Goal: Information Seeking & Learning: Learn about a topic

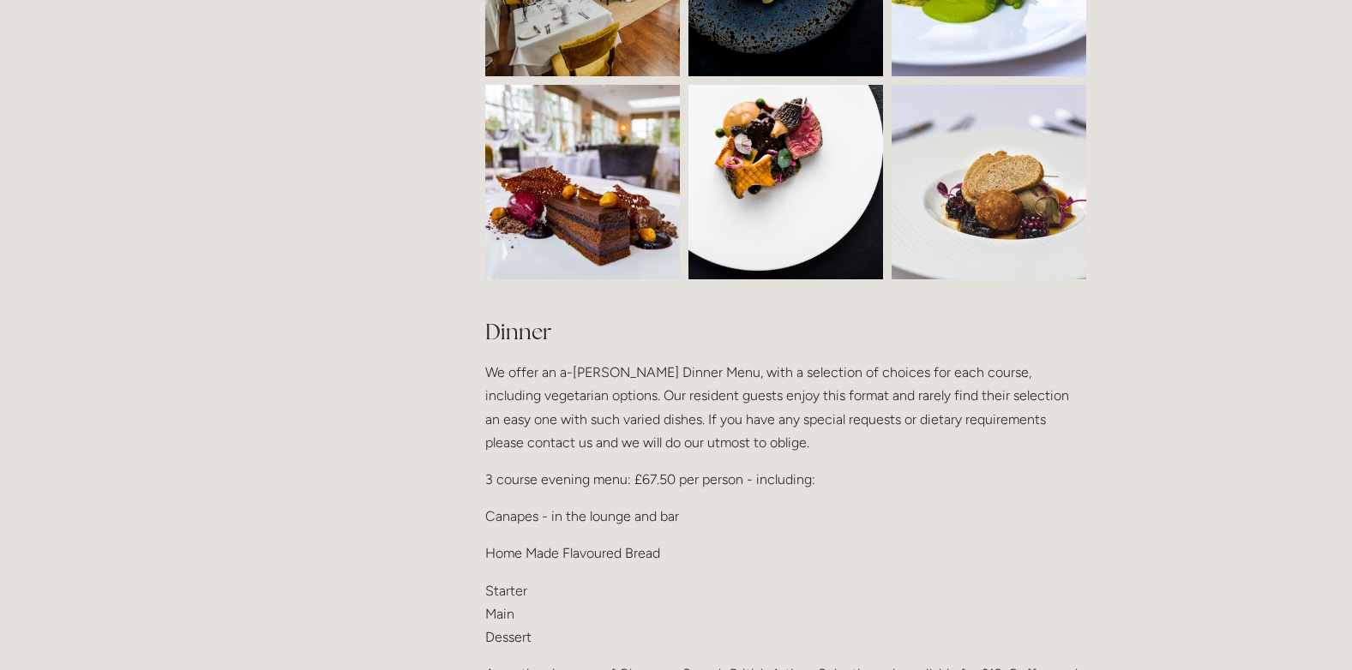
scroll to position [1800, 0]
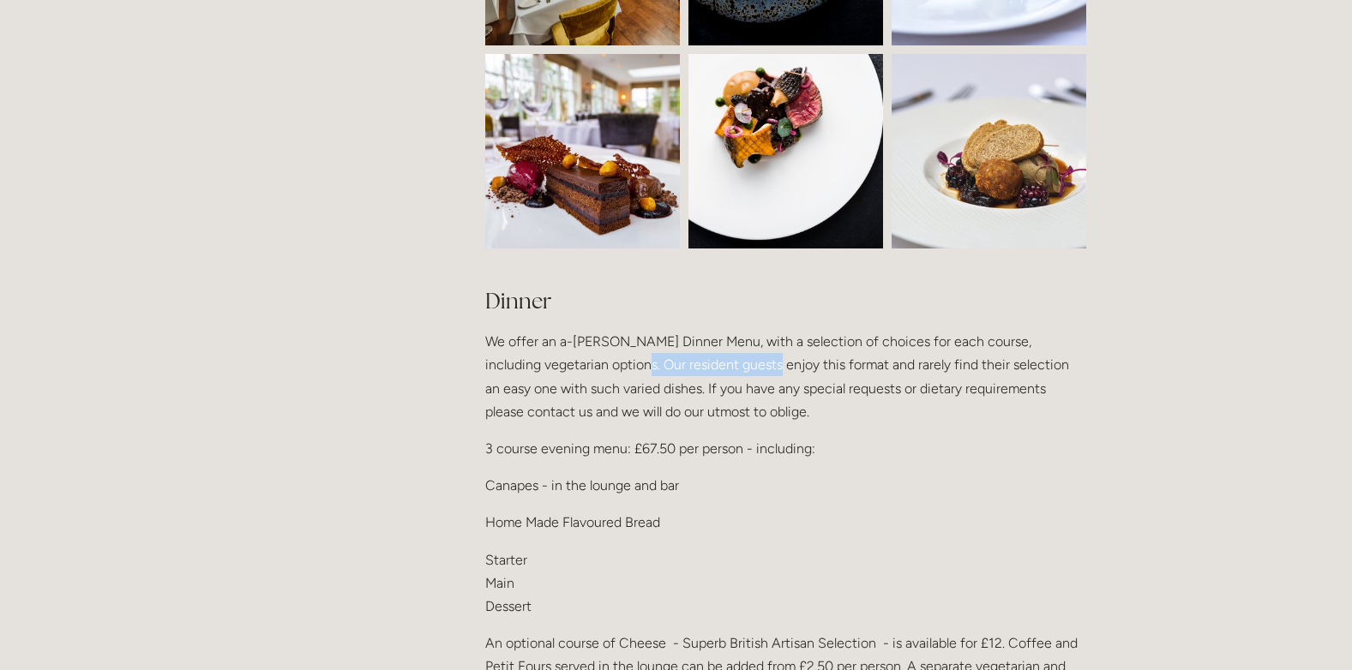
drag, startPoint x: 620, startPoint y: 361, endPoint x: 764, endPoint y: 366, distance: 144.1
click at [764, 366] on p "We offer an a-[PERSON_NAME] Dinner Menu, with a selection of choices for each c…" at bounding box center [785, 376] width 601 height 93
drag, startPoint x: 764, startPoint y: 366, endPoint x: 945, endPoint y: 380, distance: 181.4
click at [945, 380] on p "We offer an a-[PERSON_NAME] Dinner Menu, with a selection of choices for each c…" at bounding box center [785, 376] width 601 height 93
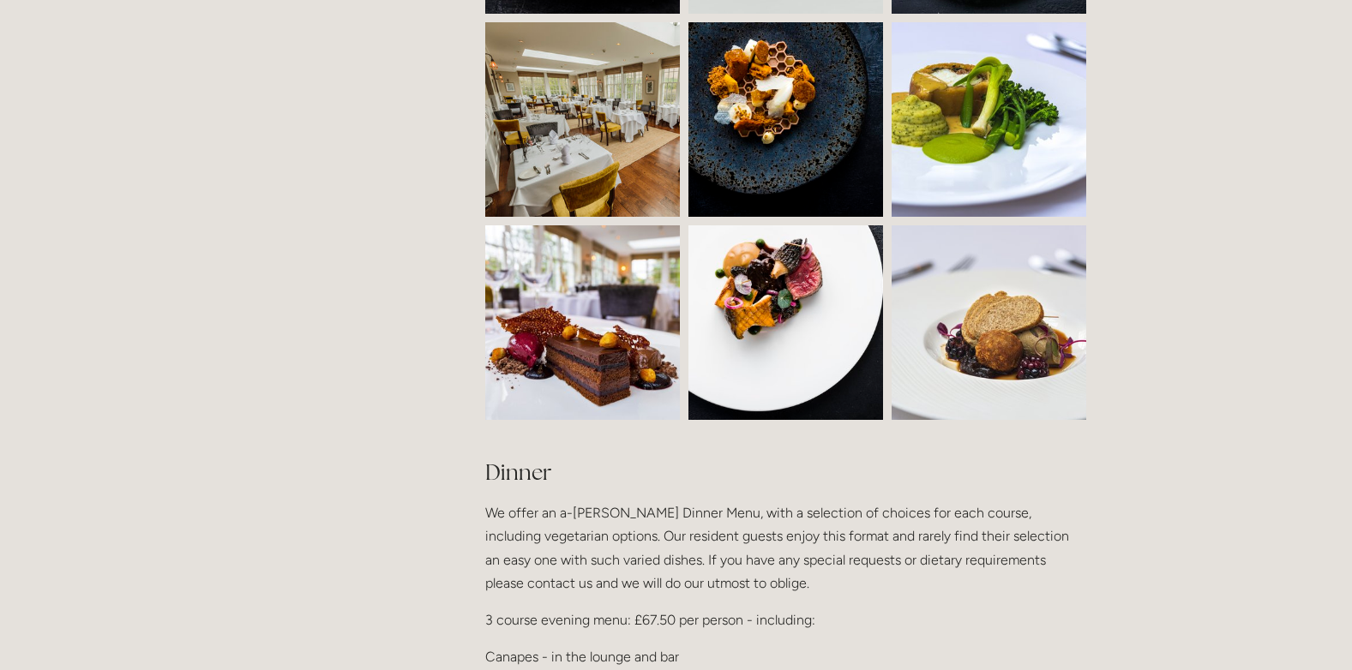
scroll to position [1972, 0]
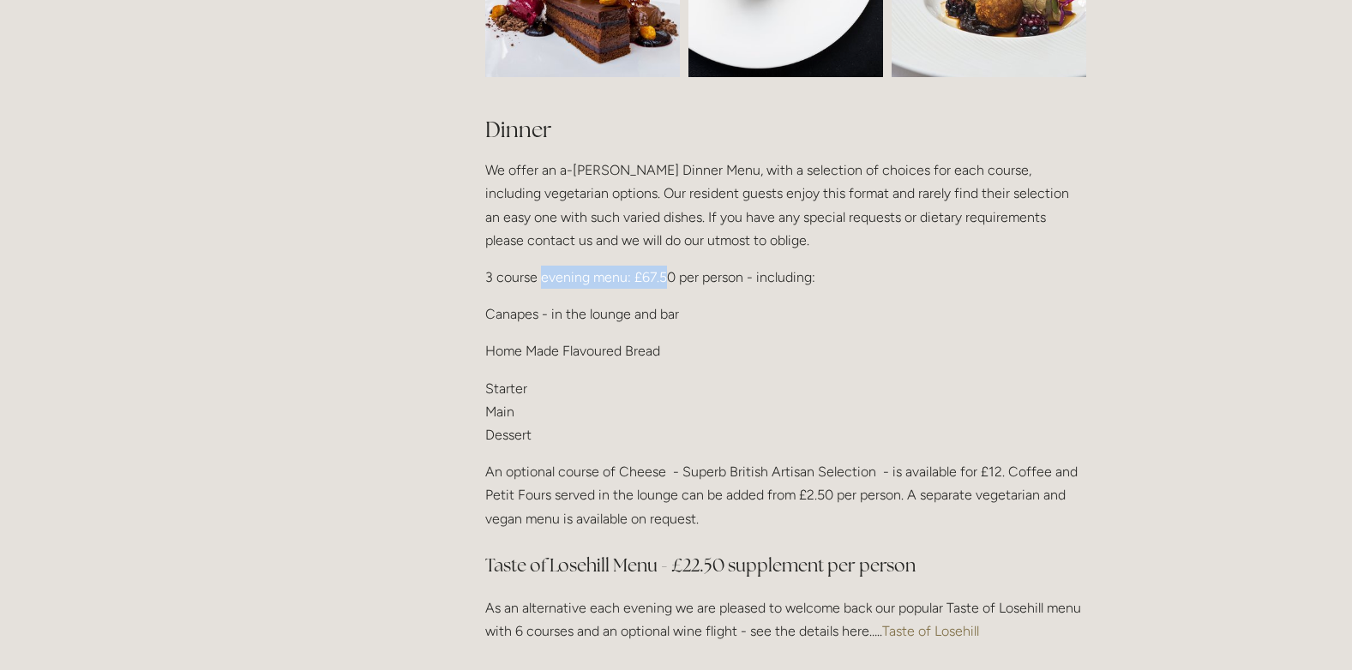
drag, startPoint x: 543, startPoint y: 270, endPoint x: 674, endPoint y: 266, distance: 131.2
click at [674, 266] on p "3 course evening menu: £67.50 per person - including:" at bounding box center [785, 277] width 601 height 23
drag, startPoint x: 674, startPoint y: 266, endPoint x: 778, endPoint y: 269, distance: 104.6
click at [778, 269] on p "3 course evening menu: £67.50 per person - including:" at bounding box center [785, 277] width 601 height 23
drag, startPoint x: 553, startPoint y: 467, endPoint x: 707, endPoint y: 473, distance: 154.4
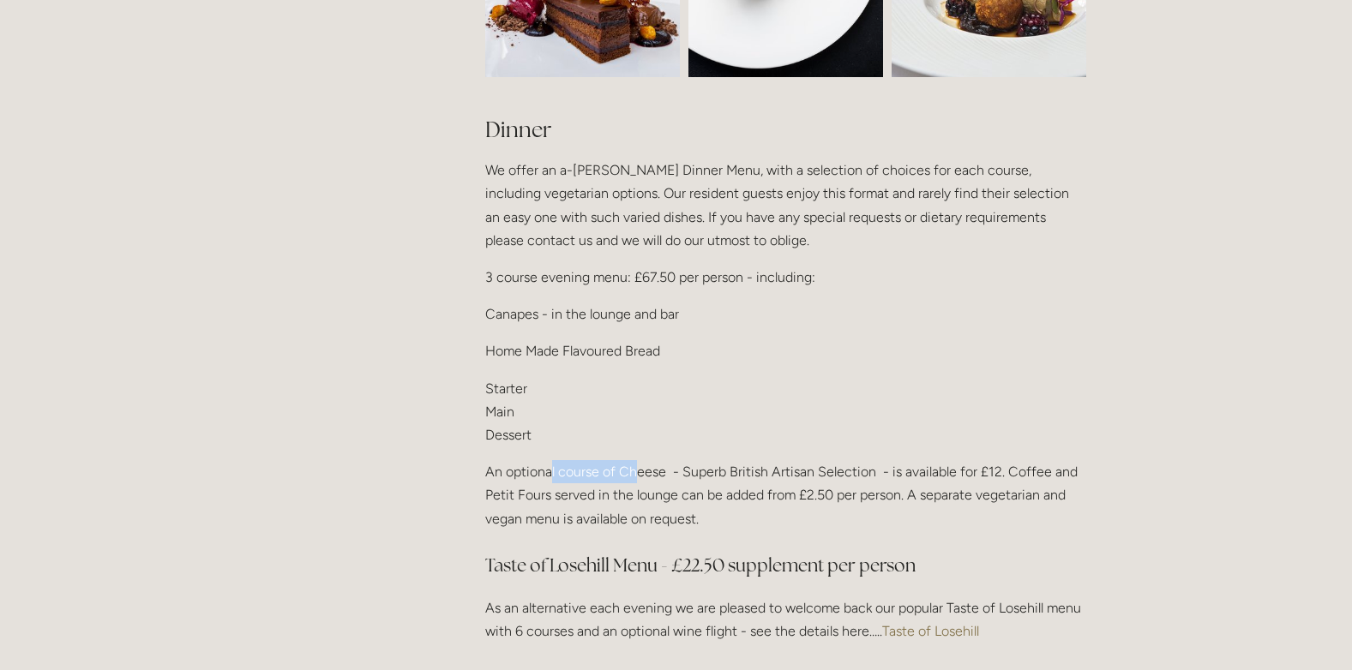
click at [707, 473] on p "An optional course of Cheese - Superb British Artisan Selection - is available …" at bounding box center [785, 495] width 601 height 70
drag, startPoint x: 707, startPoint y: 473, endPoint x: 936, endPoint y: 496, distance: 230.0
click at [936, 496] on p "An optional course of Cheese - Superb British Artisan Selection - is available …" at bounding box center [785, 495] width 601 height 70
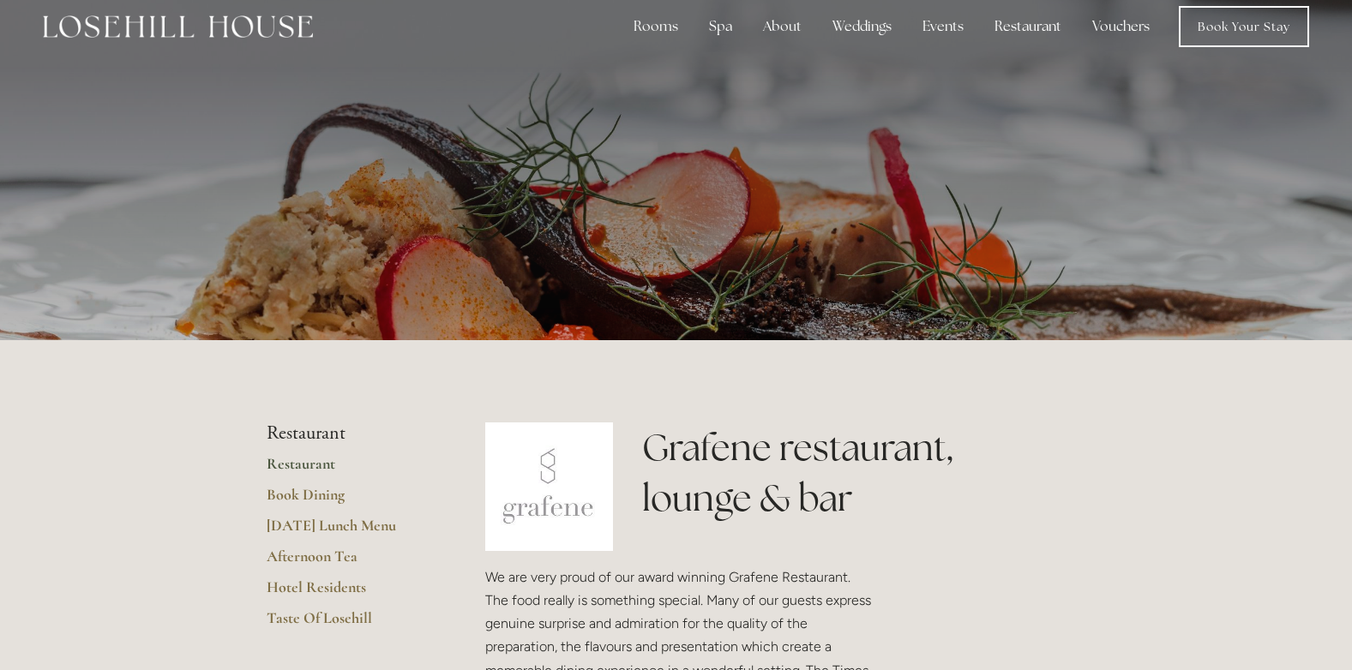
scroll to position [0, 0]
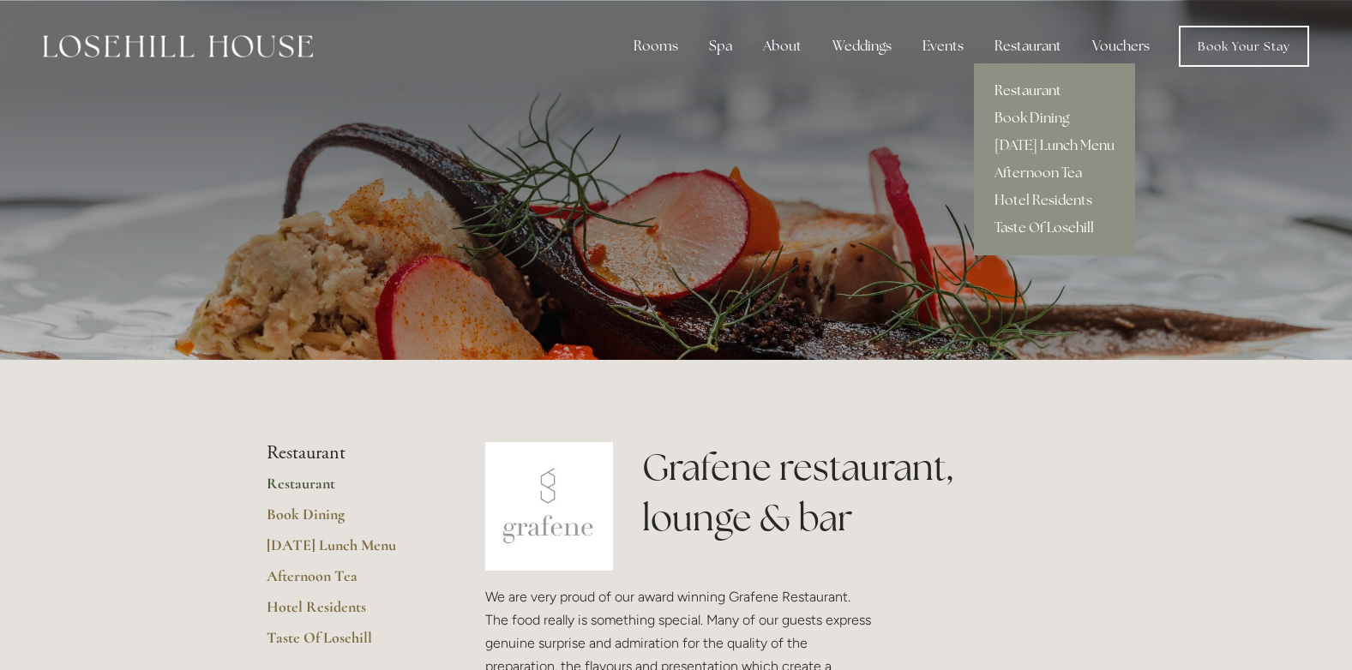
click at [1031, 147] on link "[DATE] Lunch Menu" at bounding box center [1054, 145] width 161 height 27
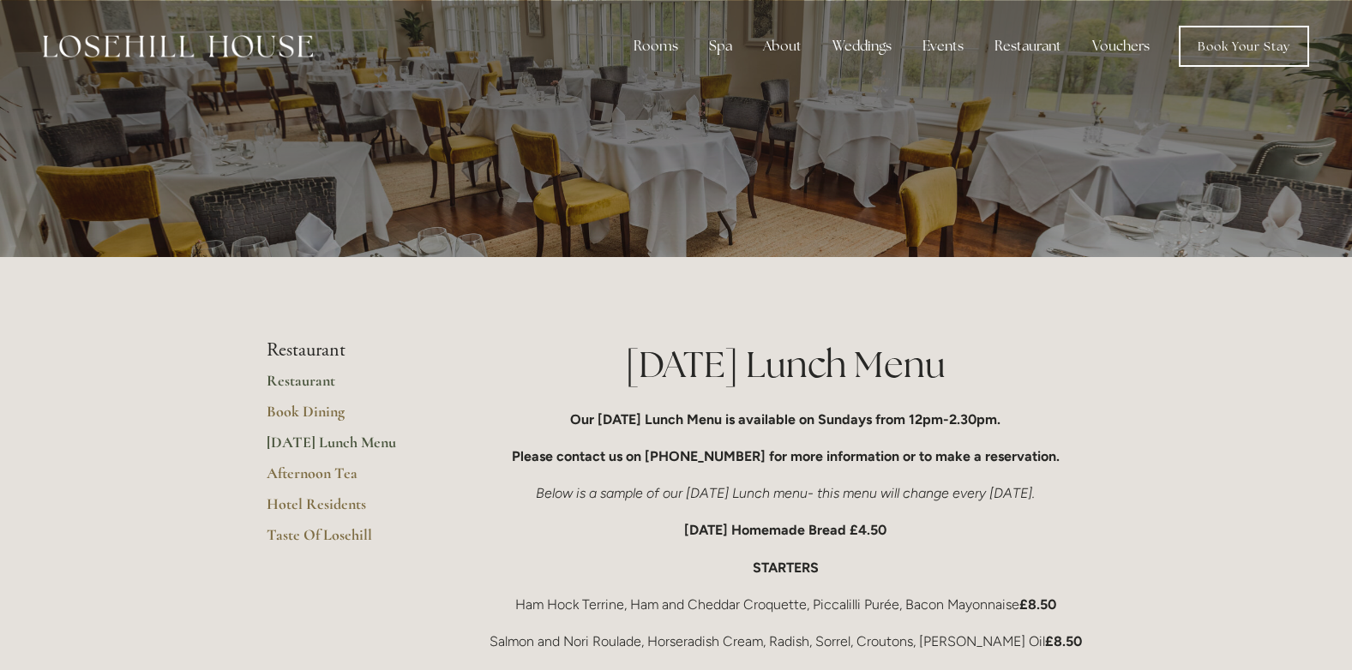
click at [315, 381] on link "Restaurant" at bounding box center [349, 386] width 164 height 31
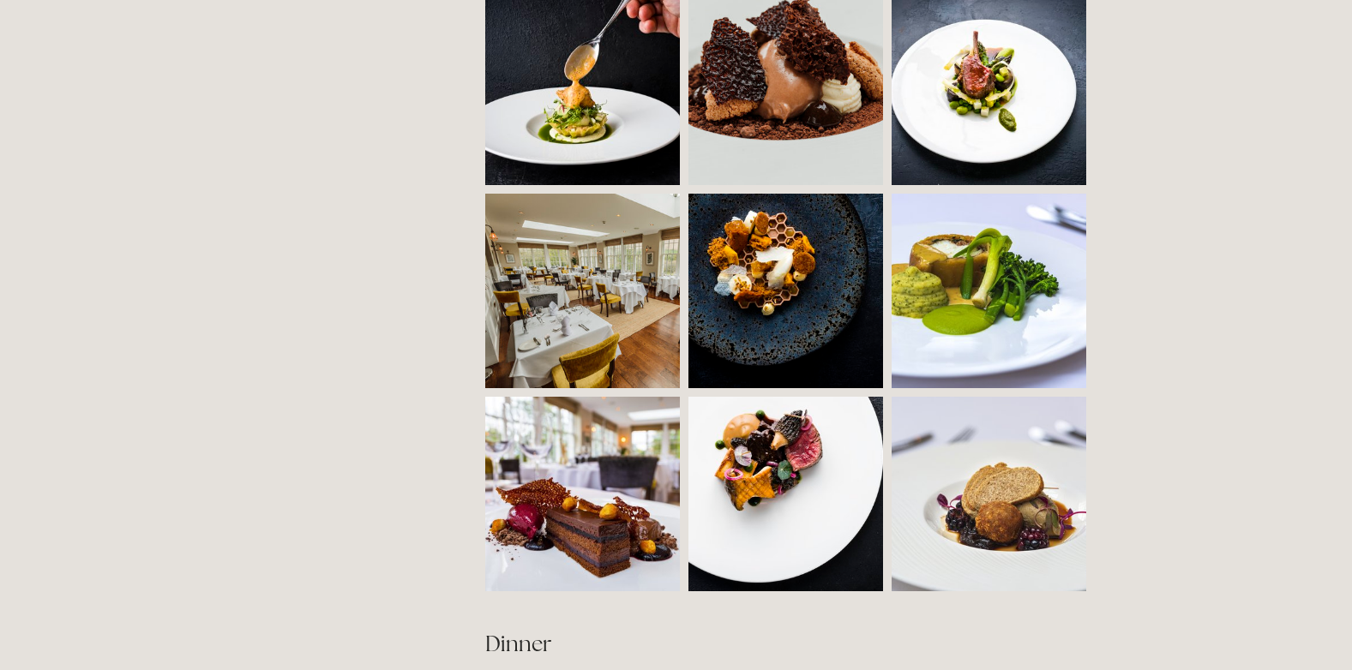
scroll to position [1886, 0]
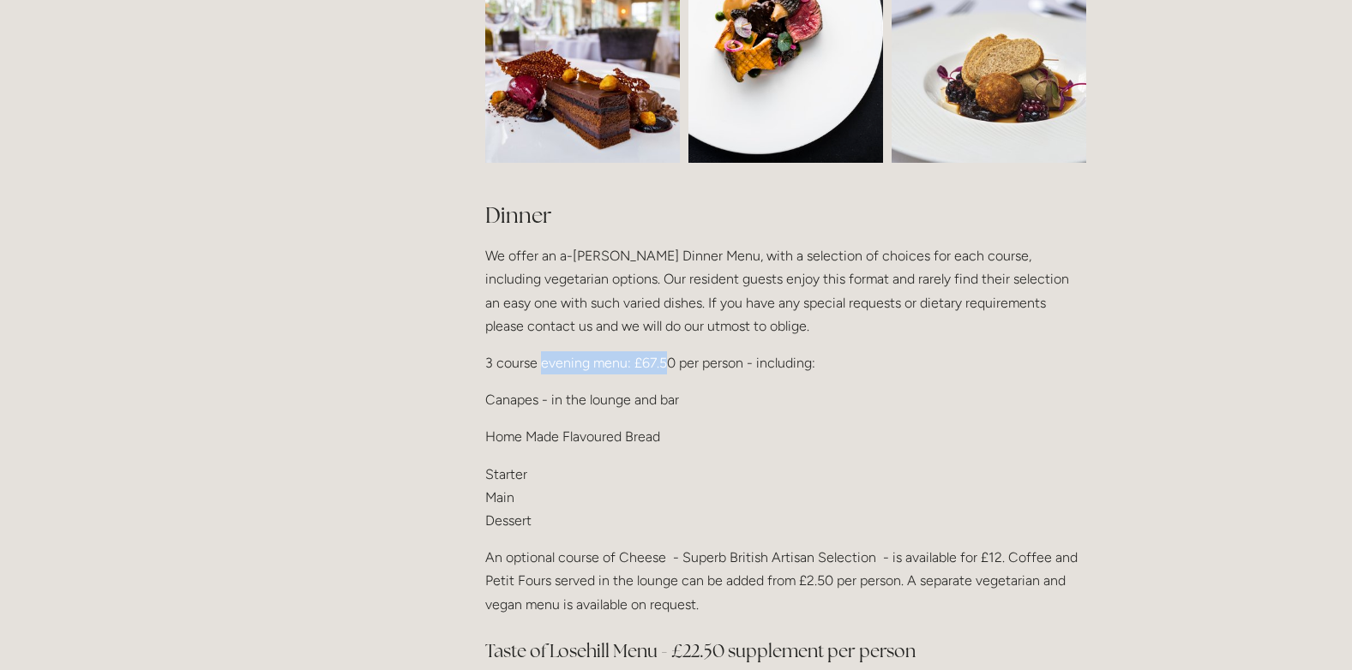
drag, startPoint x: 542, startPoint y: 356, endPoint x: 681, endPoint y: 356, distance: 138.9
click at [681, 356] on p "3 course evening menu: £67.50 per person - including:" at bounding box center [785, 362] width 601 height 23
drag, startPoint x: 681, startPoint y: 356, endPoint x: 820, endPoint y: 356, distance: 139.7
click at [820, 356] on p "3 course evening menu: £67.50 per person - including:" at bounding box center [785, 362] width 601 height 23
drag, startPoint x: 693, startPoint y: 299, endPoint x: 943, endPoint y: 291, distance: 250.4
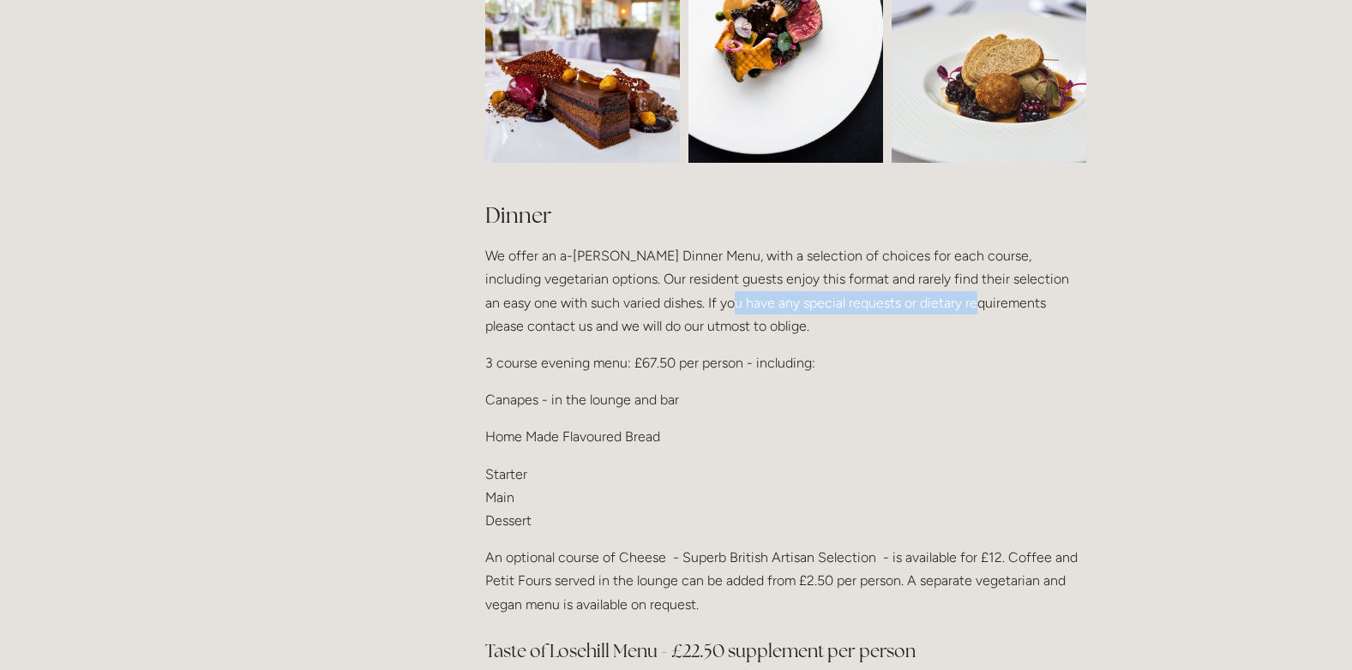
click at [943, 291] on p "We offer an a-[PERSON_NAME] Dinner Menu, with a selection of choices for each c…" at bounding box center [785, 290] width 601 height 93
drag, startPoint x: 943, startPoint y: 291, endPoint x: 716, endPoint y: 328, distance: 230.2
click at [716, 328] on p "We offer an a-[PERSON_NAME] Dinner Menu, with a selection of choices for each c…" at bounding box center [785, 290] width 601 height 93
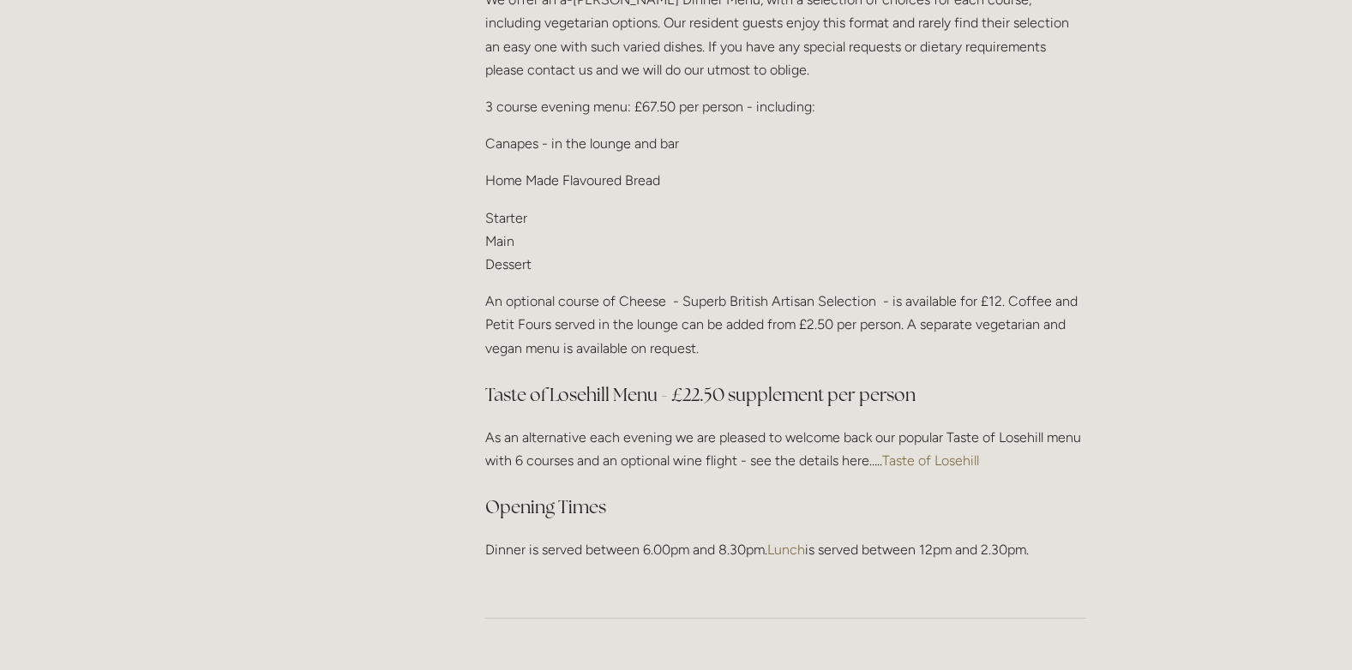
scroll to position [2315, 0]
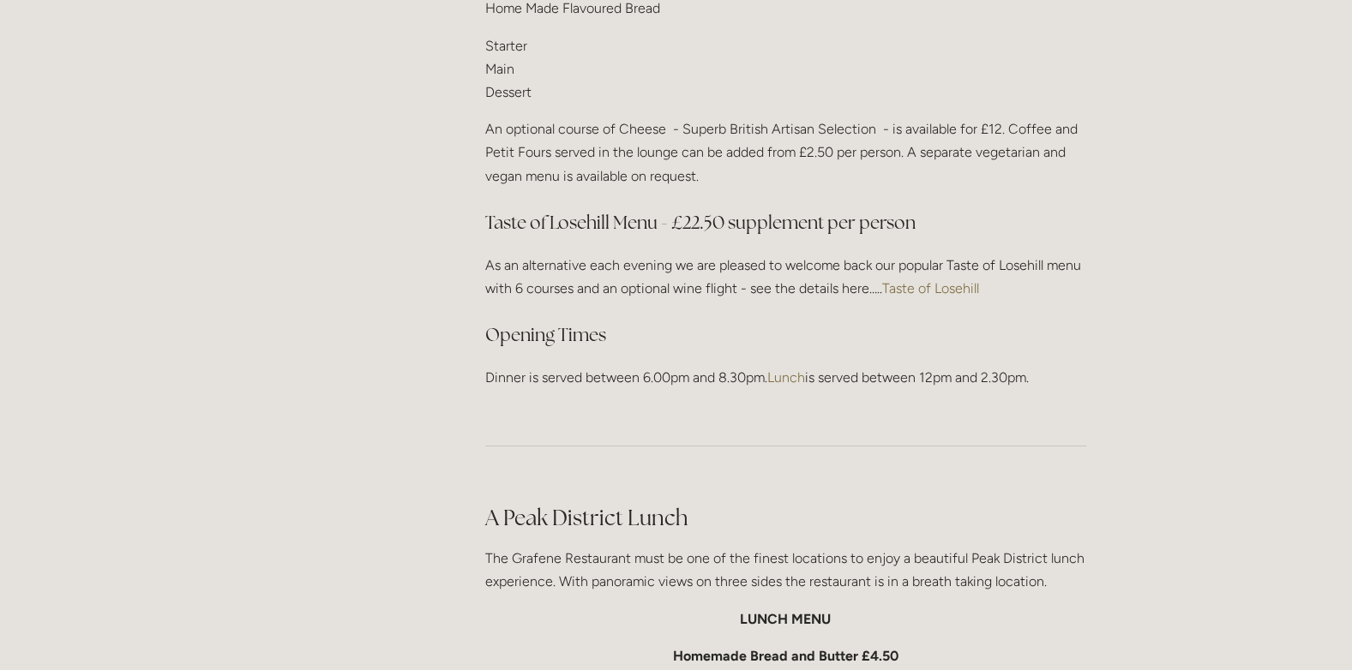
drag, startPoint x: 761, startPoint y: 369, endPoint x: 784, endPoint y: 369, distance: 22.3
click at [784, 369] on p "Dinner is served between 6.00pm and 8.30pm. Lunch is served between 12pm and 2.…" at bounding box center [785, 377] width 601 height 23
drag, startPoint x: 784, startPoint y: 369, endPoint x: 972, endPoint y: 369, distance: 188.6
click at [976, 369] on p "Dinner is served between 6.00pm and 8.30pm. Lunch is served between 12pm and 2.…" at bounding box center [785, 377] width 601 height 23
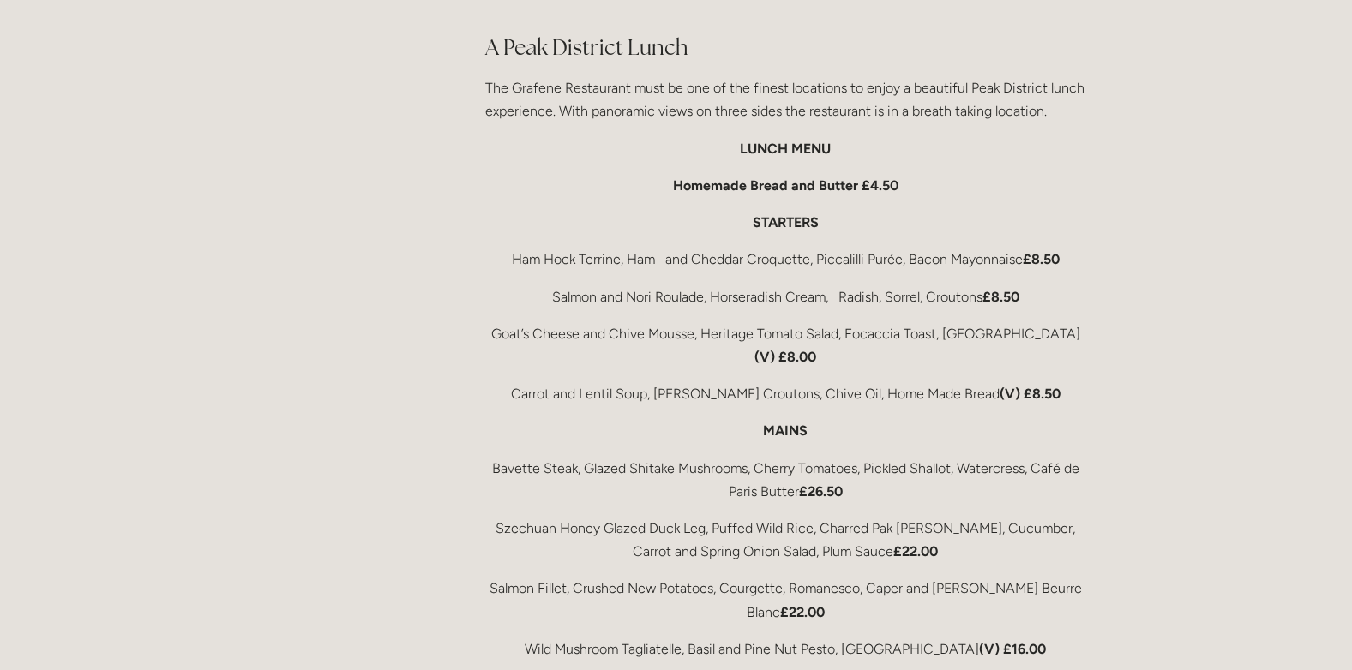
scroll to position [2829, 0]
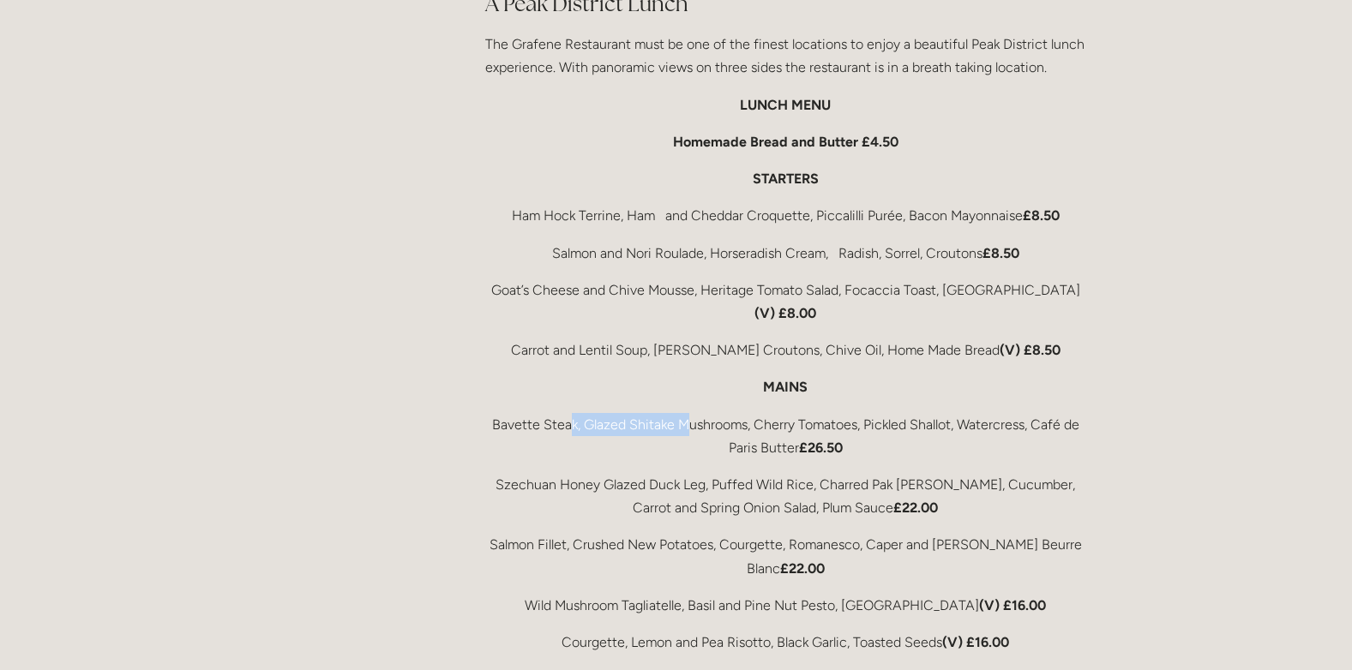
drag, startPoint x: 615, startPoint y: 399, endPoint x: 698, endPoint y: 406, distance: 83.5
click at [698, 413] on p "Bavette Steak, Glazed Shitake Mushrooms, Cherry Tomatoes, Pickled Shallot, Wate…" at bounding box center [785, 436] width 601 height 46
drag, startPoint x: 698, startPoint y: 406, endPoint x: 721, endPoint y: 406, distance: 23.1
click at [713, 413] on p "Bavette Steak, Glazed Shitake Mushrooms, Cherry Tomatoes, Pickled Shallot, Wate…" at bounding box center [785, 436] width 601 height 46
click at [730, 473] on p "Szechuan Honey Glazed Duck Leg, Puffed Wild Rice, Charred Pak [PERSON_NAME], Cu…" at bounding box center [785, 496] width 601 height 46
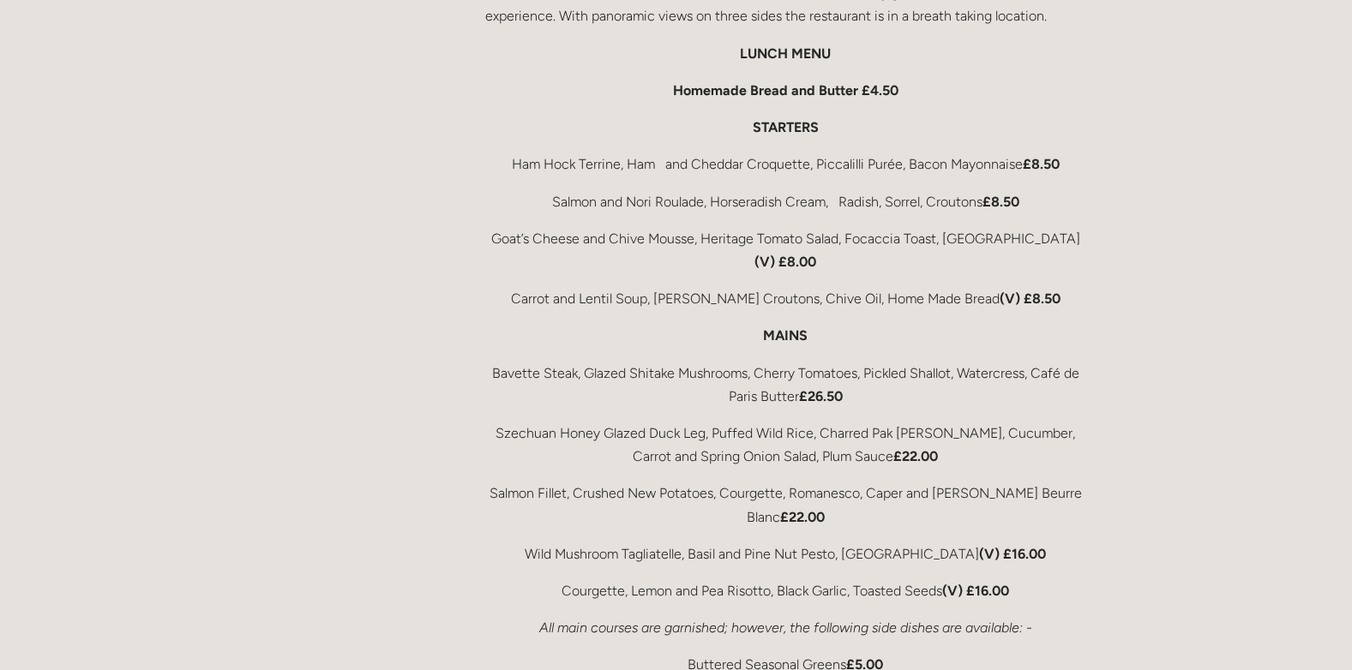
scroll to position [2915, 0]
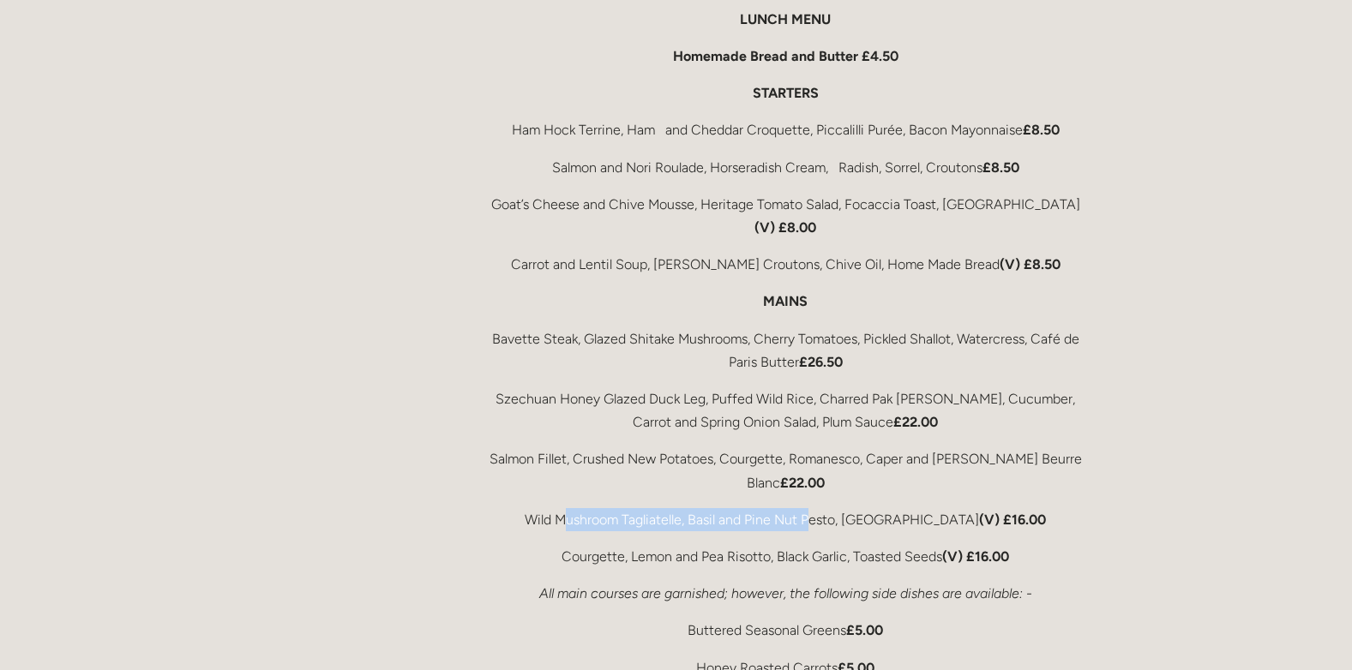
drag, startPoint x: 688, startPoint y: 484, endPoint x: 832, endPoint y: 459, distance: 147.0
click at [832, 508] on p "Wild Mushroom Tagliatelle, Basil and Pine Nut Pesto, [GEOGRAPHIC_DATA] (V) £16.…" at bounding box center [785, 519] width 601 height 23
drag, startPoint x: 832, startPoint y: 459, endPoint x: 1045, endPoint y: 447, distance: 212.9
click at [1045, 447] on div "A Peak District Lunch The Grafene Restaurant must be one of the finest location…" at bounding box center [785, 514] width 601 height 1222
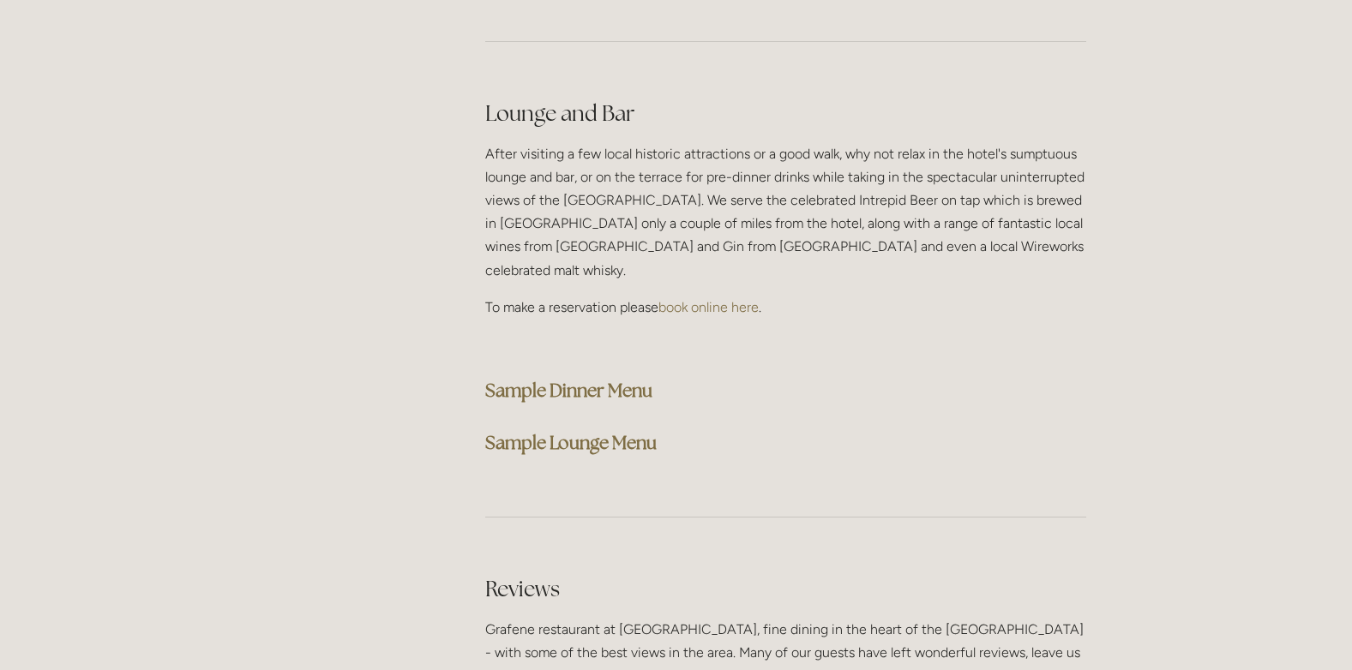
scroll to position [4286, 0]
click at [591, 376] on strong "Sample Dinner Menu" at bounding box center [568, 387] width 167 height 23
click at [833, 472] on div at bounding box center [786, 514] width 630 height 85
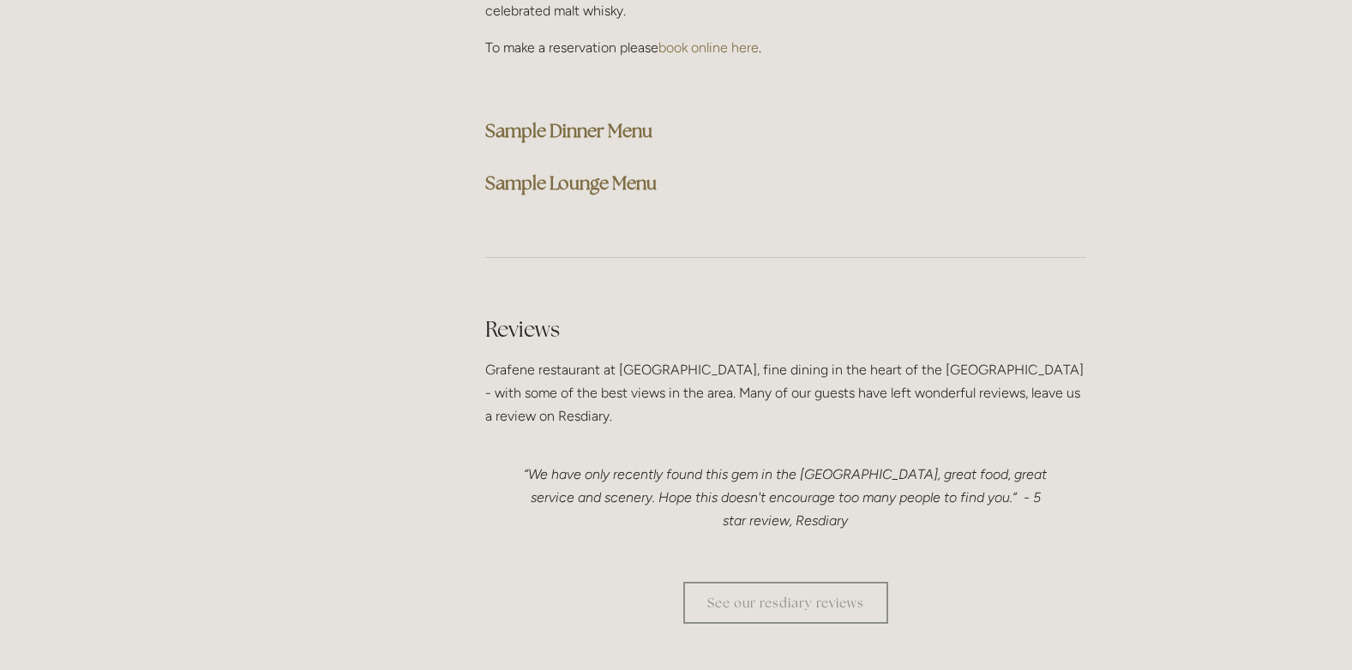
scroll to position [4629, 0]
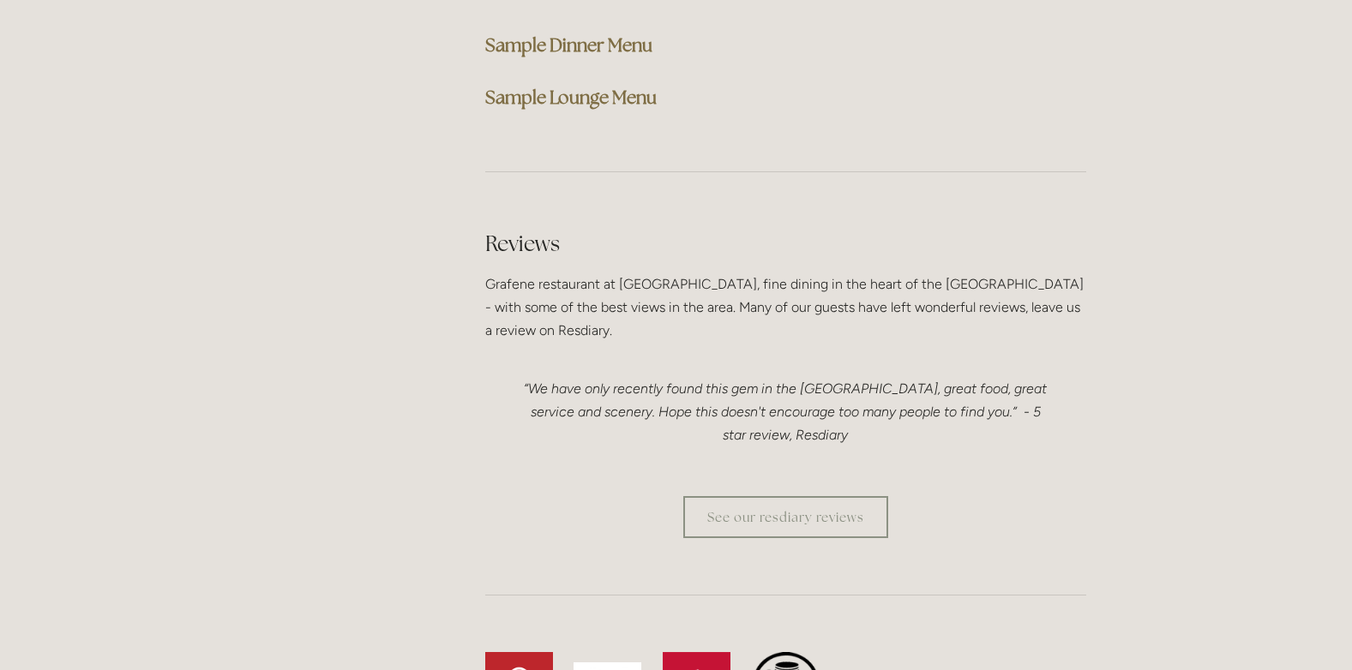
click at [595, 86] on strong "Sample Lounge Menu" at bounding box center [570, 97] width 171 height 23
click at [660, 357] on blockquote "“We have only recently found this gem in the [GEOGRAPHIC_DATA], great food, gre…" at bounding box center [785, 412] width 601 height 111
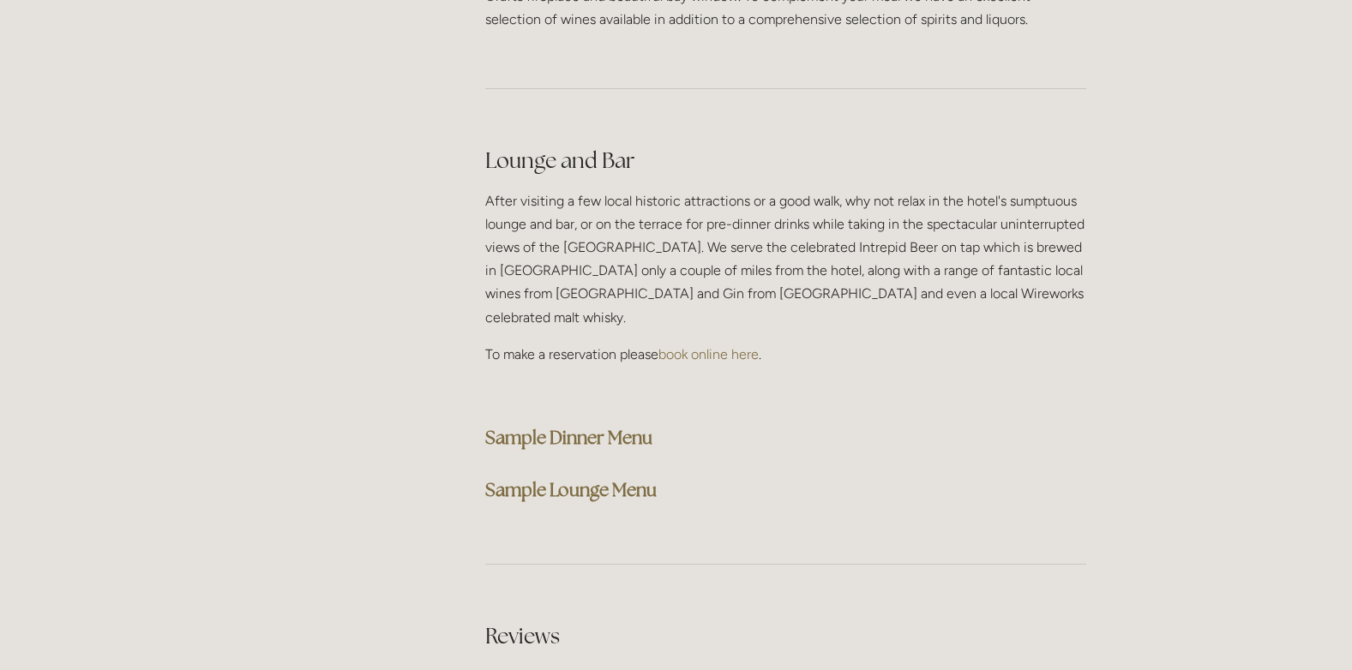
scroll to position [4201, 0]
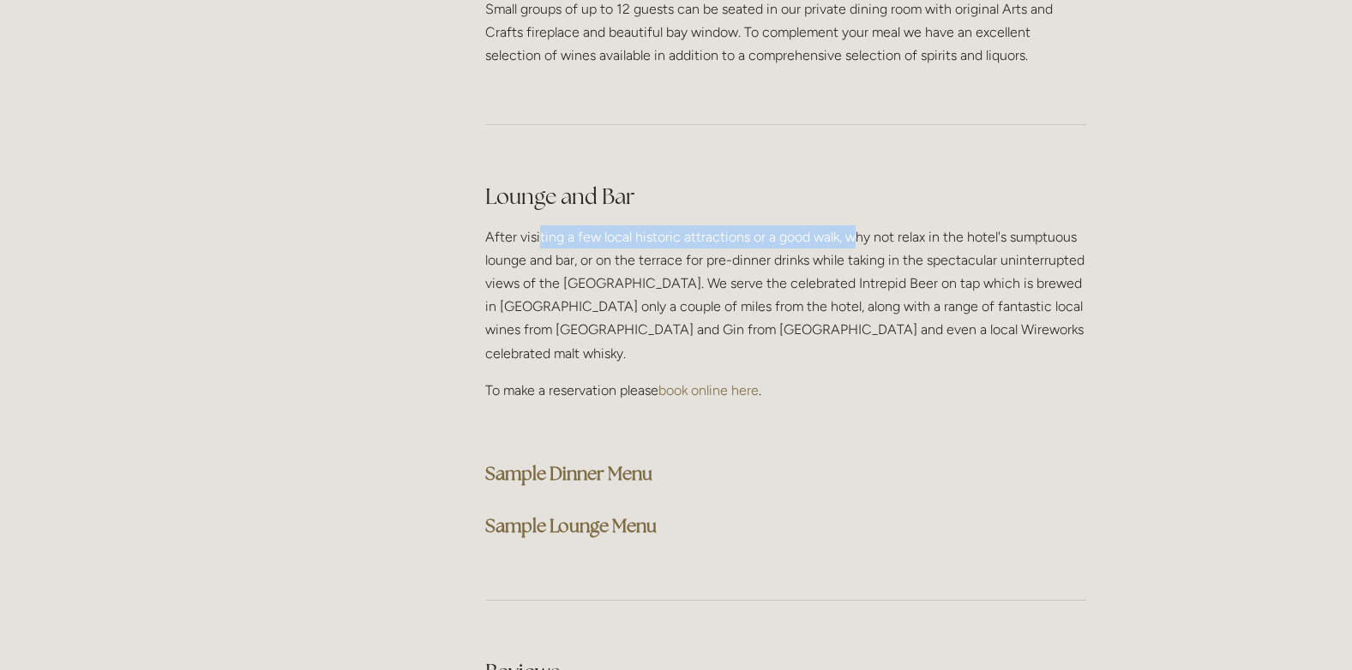
drag, startPoint x: 606, startPoint y: 188, endPoint x: 856, endPoint y: 180, distance: 249.6
click at [856, 225] on p "After visiting a few local historic attractions or a good walk, why not relax i…" at bounding box center [785, 295] width 601 height 140
drag, startPoint x: 856, startPoint y: 180, endPoint x: 872, endPoint y: 189, distance: 18.4
click at [856, 225] on p "After visiting a few local historic attractions or a good walk, why not relax i…" at bounding box center [785, 295] width 601 height 140
click at [929, 230] on p "After visiting a few local historic attractions or a good walk, why not relax i…" at bounding box center [785, 295] width 601 height 140
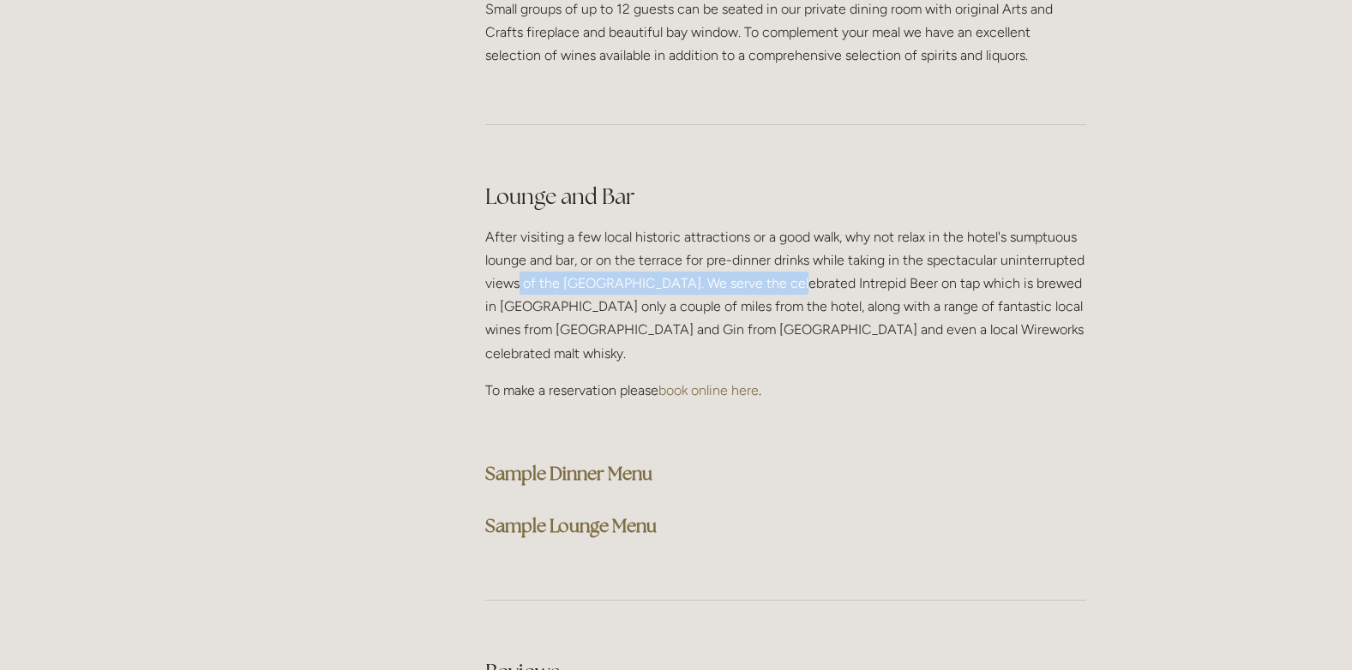
drag, startPoint x: 658, startPoint y: 224, endPoint x: 792, endPoint y: 231, distance: 134.8
click at [792, 231] on p "After visiting a few local historic attractions or a good walk, why not relax i…" at bounding box center [785, 295] width 601 height 140
drag, startPoint x: 792, startPoint y: 231, endPoint x: 730, endPoint y: 288, distance: 83.7
click at [784, 281] on p "After visiting a few local historic attractions or a good walk, why not relax i…" at bounding box center [785, 295] width 601 height 140
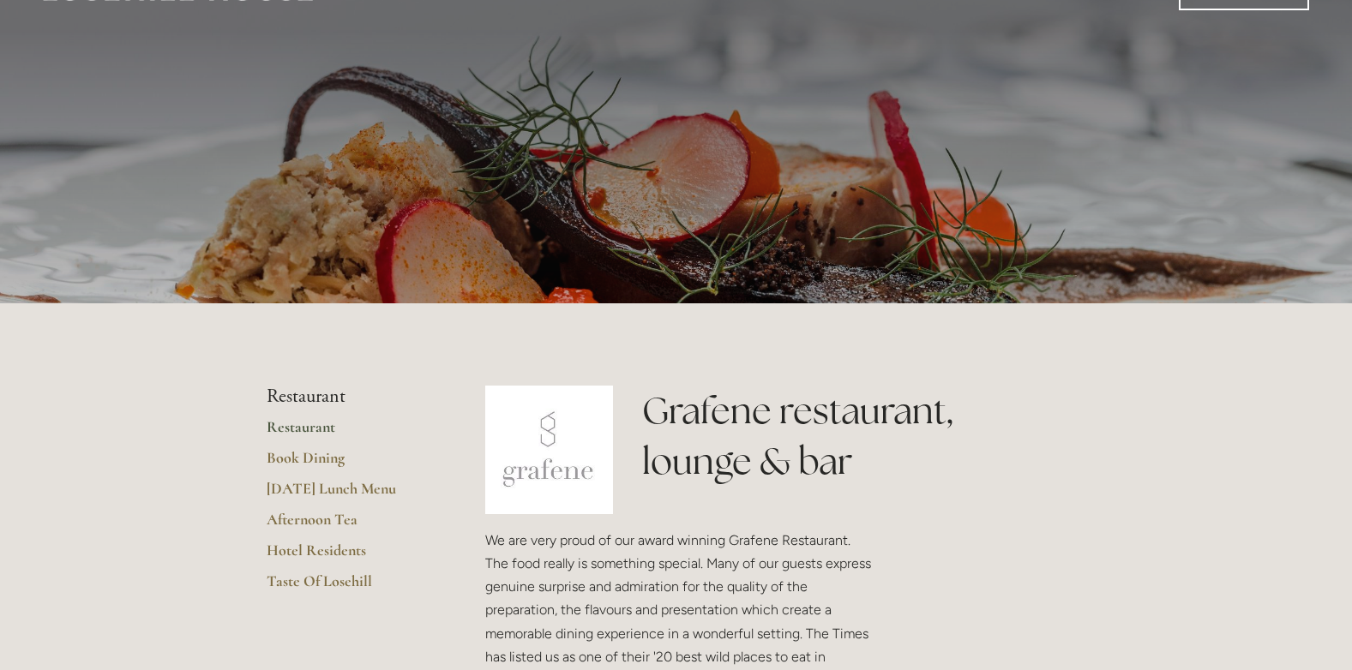
scroll to position [0, 0]
